Goal: Information Seeking & Learning: Learn about a topic

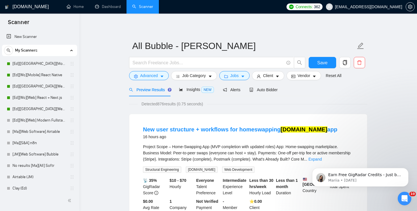
scroll to position [83, 0]
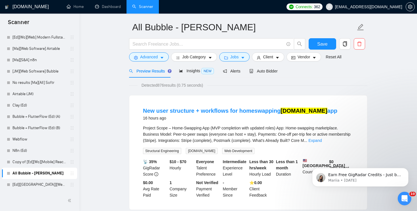
click at [194, 118] on div "16 hours ago" at bounding box center [240, 118] width 194 height 7
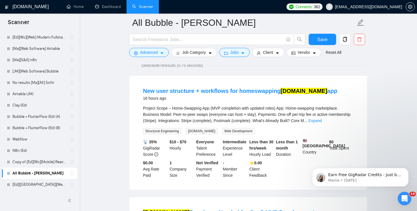
scroll to position [43, 0]
click at [171, 90] on link "New user structure + workflows for homeswapping [DOMAIN_NAME] app" at bounding box center [240, 91] width 194 height 6
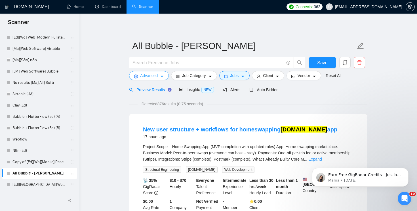
click at [153, 73] on span "Advanced" at bounding box center [149, 76] width 18 height 6
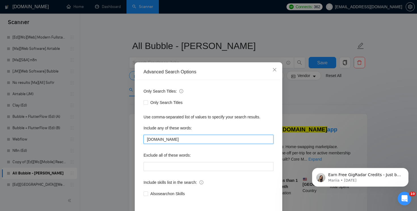
click at [178, 138] on input "[DOMAIN_NAME]" at bounding box center [209, 139] width 130 height 9
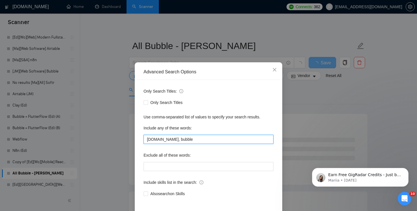
scroll to position [25, 0]
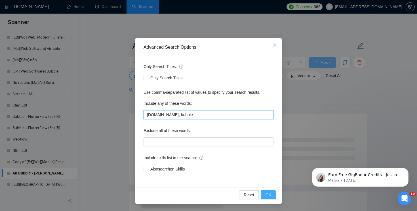
type input "[DOMAIN_NAME], bubble"
click at [269, 194] on span "OK" at bounding box center [268, 195] width 6 height 6
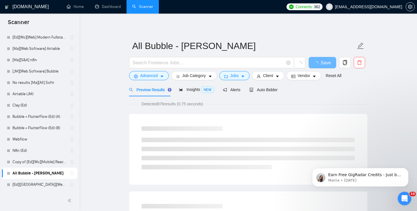
scroll to position [0, 0]
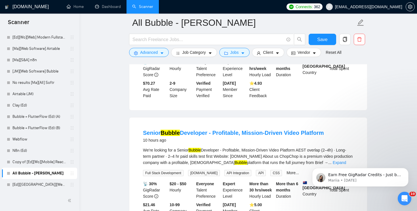
scroll to position [157, 0]
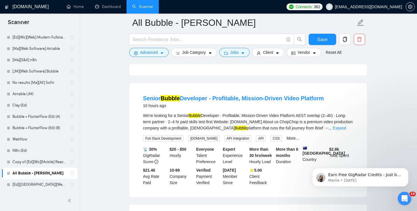
click at [153, 125] on div "We're looking for a Senior Bubble Developer - Profitable, Mission-Driven Video …" at bounding box center [248, 122] width 210 height 19
click at [254, 102] on link "Senior Bubble Developer - Profitable, Mission-Driven Video Platform" at bounding box center [233, 98] width 181 height 6
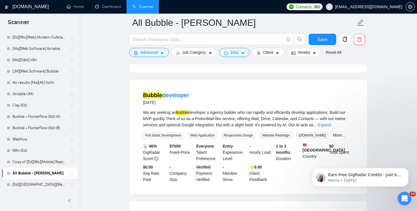
scroll to position [532, 0]
click at [331, 126] on link "Expand" at bounding box center [324, 125] width 13 height 5
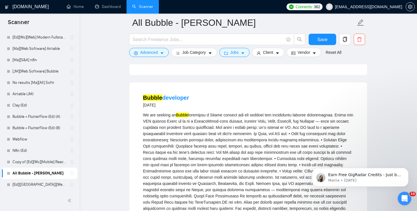
scroll to position [515, 0]
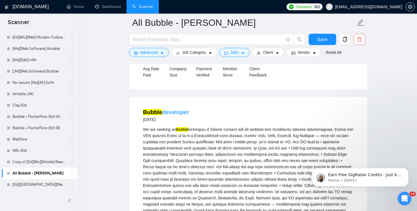
click at [169, 111] on link "Bubble developer" at bounding box center [166, 112] width 46 height 6
